Goal: Task Accomplishment & Management: Use online tool/utility

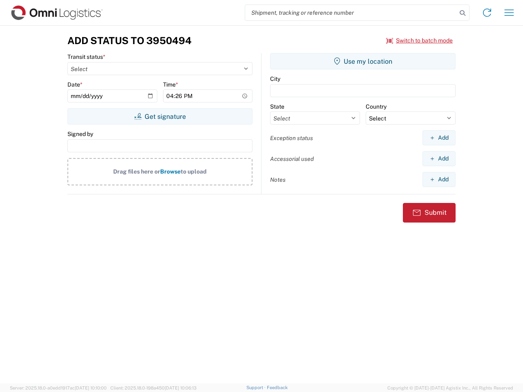
click at [351, 13] on input "search" at bounding box center [350, 13] width 211 height 16
click at [462, 13] on icon at bounding box center [461, 12] width 11 height 11
click at [487, 13] on icon at bounding box center [486, 12] width 13 height 13
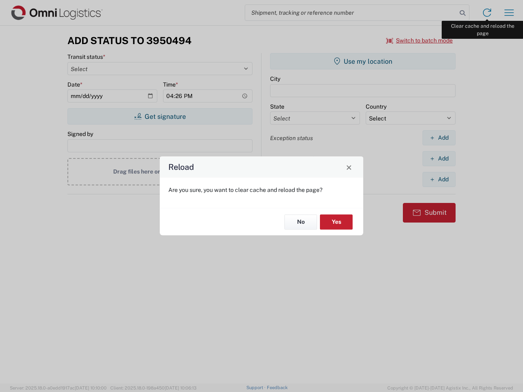
click at [509, 13] on div "Reload Are you sure, you want to clear cache and reload the page? No Yes" at bounding box center [261, 196] width 523 height 392
click at [419, 40] on div "Reload Are you sure, you want to clear cache and reload the page? No Yes" at bounding box center [261, 196] width 523 height 392
click at [160, 116] on div "Reload Are you sure, you want to clear cache and reload the page? No Yes" at bounding box center [261, 196] width 523 height 392
click at [362, 61] on div "Reload Are you sure, you want to clear cache and reload the page? No Yes" at bounding box center [261, 196] width 523 height 392
click at [438, 138] on div "Reload Are you sure, you want to clear cache and reload the page? No Yes" at bounding box center [261, 196] width 523 height 392
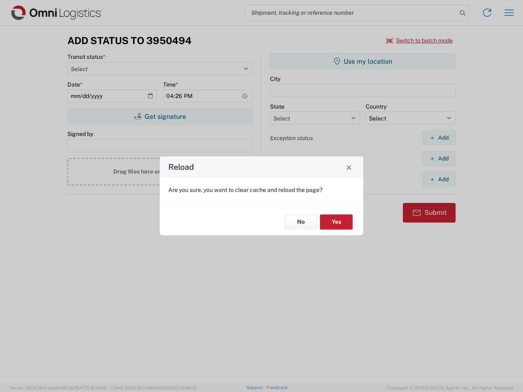
click at [438, 158] on div "Reload Are you sure, you want to clear cache and reload the page? No Yes" at bounding box center [261, 196] width 523 height 392
click at [438, 179] on div "Reload Are you sure, you want to clear cache and reload the page? No Yes" at bounding box center [261, 196] width 523 height 392
